Goal: Find specific page/section: Find specific page/section

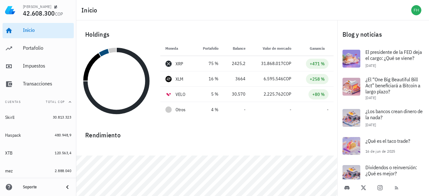
scroll to position [18, 0]
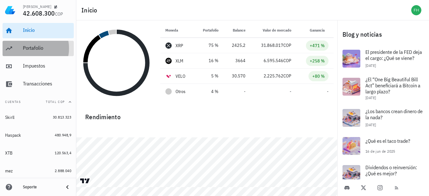
click at [25, 46] on div "Portafolio" at bounding box center [47, 48] width 48 height 6
